Goal: Navigation & Orientation: Go to known website

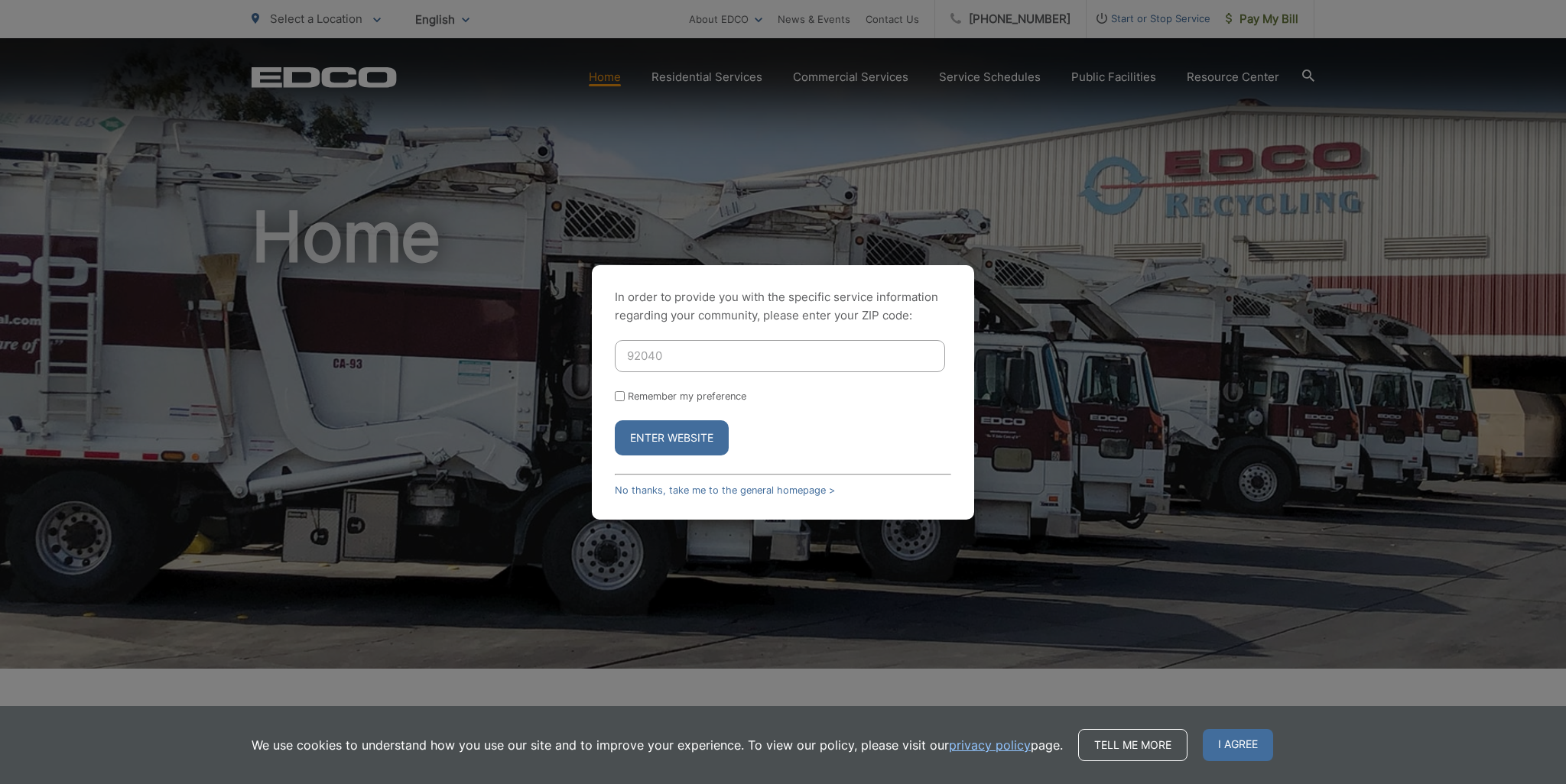
type input "92040"
click at [621, 396] on input "Remember my preference" at bounding box center [619, 396] width 10 height 10
checkbox input "true"
click at [650, 433] on button "Enter Website" at bounding box center [671, 438] width 114 height 35
